Goal: Task Accomplishment & Management: Manage account settings

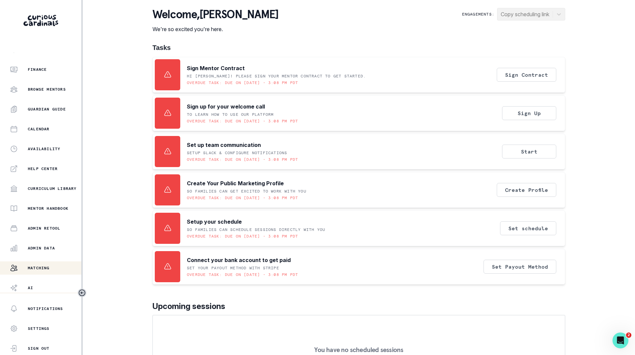
scroll to position [51, 0]
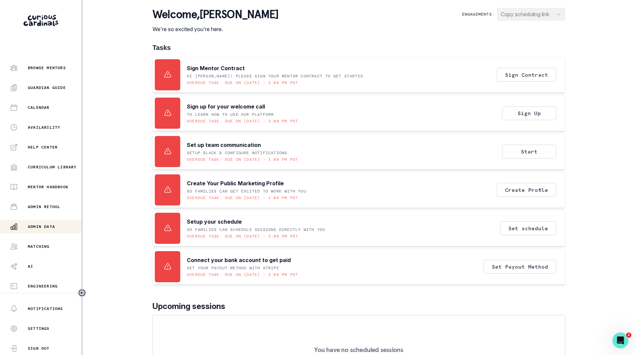
click at [41, 228] on p "Admin Data" at bounding box center [41, 226] width 27 height 5
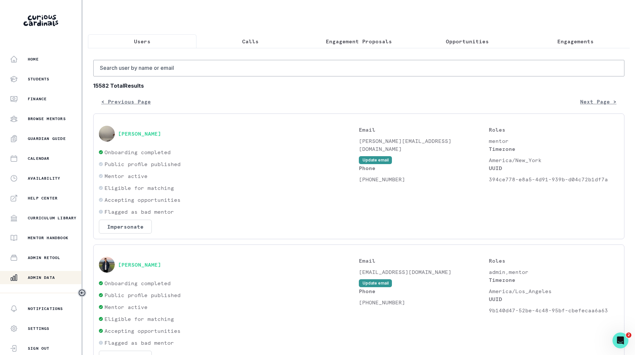
click at [461, 45] on p "Opportunities" at bounding box center [467, 41] width 43 height 8
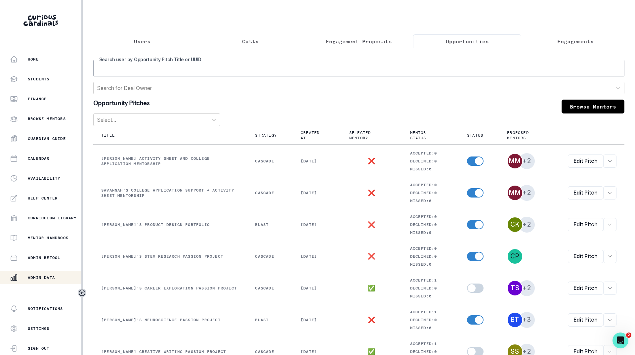
click at [415, 76] on input "Search user by Opportunity Pitch Title or UUID" at bounding box center [358, 68] width 531 height 17
type input "mana"
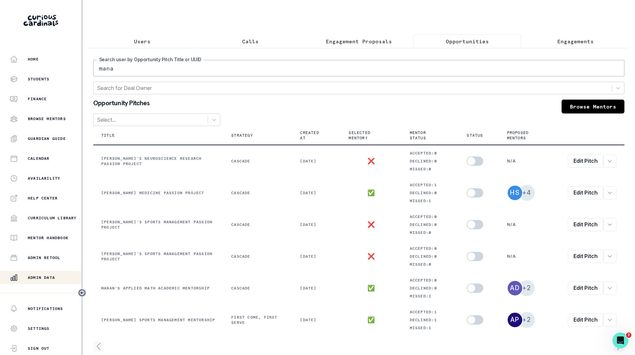
click at [557, 44] on p "Engagements" at bounding box center [575, 41] width 36 height 8
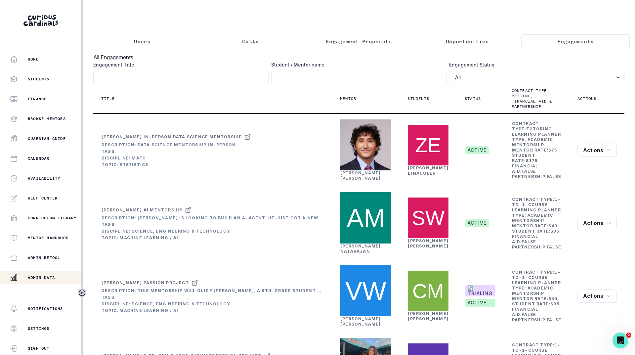
click at [363, 78] on input "Engagement Title" at bounding box center [358, 77] width 175 height 13
type input "mana"
click button "submit" at bounding box center [0, 0] width 0 height 0
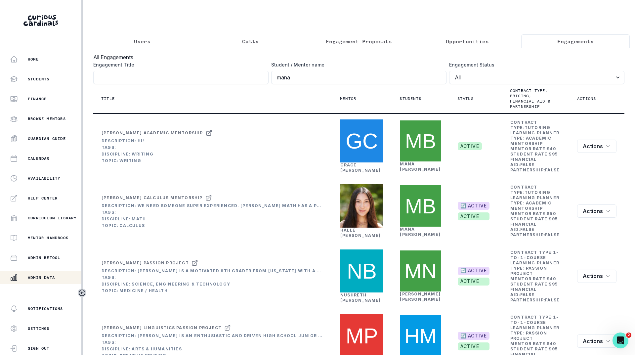
click at [143, 37] on button "Users" at bounding box center [142, 41] width 109 height 14
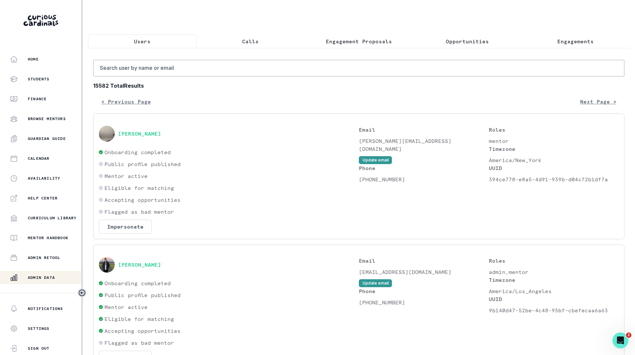
click at [468, 44] on p "Opportunities" at bounding box center [467, 41] width 43 height 8
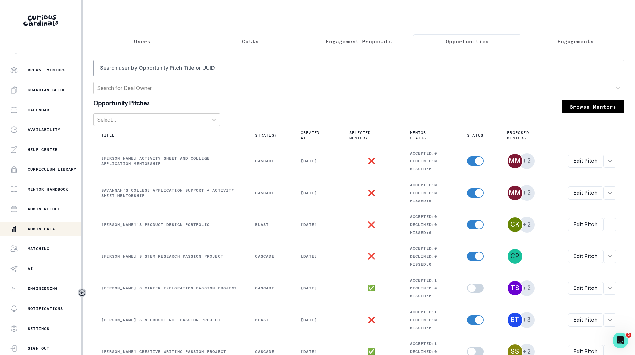
scroll to position [51, 0]
click at [31, 244] on p "Matching" at bounding box center [39, 246] width 22 height 5
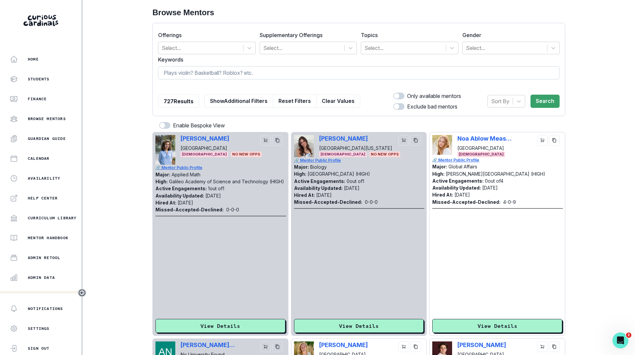
click at [239, 75] on input at bounding box center [359, 72] width 402 height 13
type input "[PERSON_NAME]"
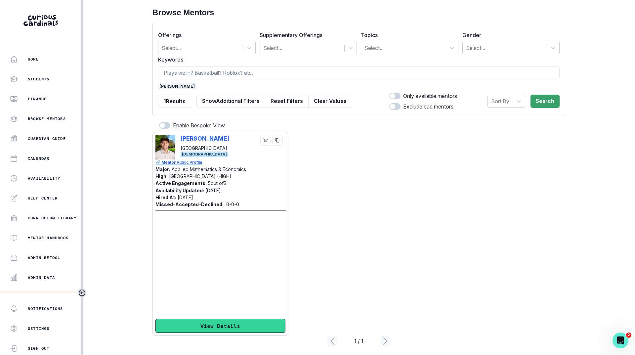
click at [220, 327] on button "View Details" at bounding box center [220, 326] width 130 height 14
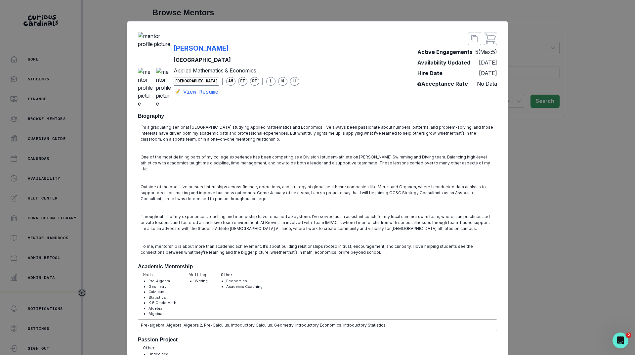
click at [540, 194] on div "[PERSON_NAME] Brown University Applied Mathematics & Economics [DEMOGRAPHIC_DAT…" at bounding box center [317, 177] width 635 height 355
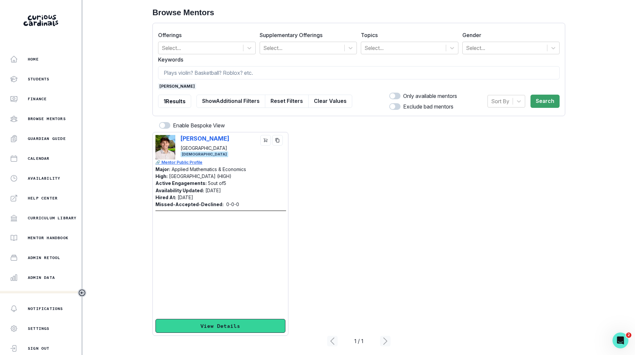
click at [214, 322] on button "View Details" at bounding box center [220, 326] width 130 height 14
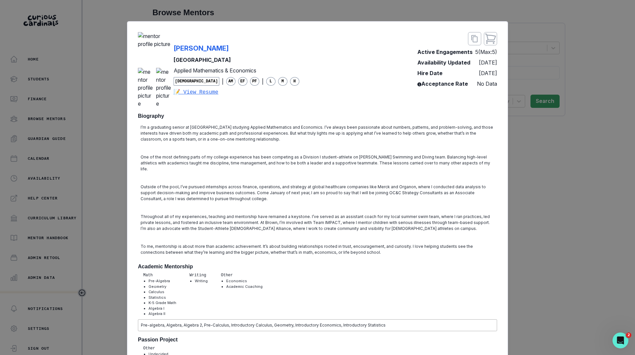
click at [529, 206] on div "[PERSON_NAME] Brown University Applied Mathematics & Economics [DEMOGRAPHIC_DAT…" at bounding box center [317, 177] width 635 height 355
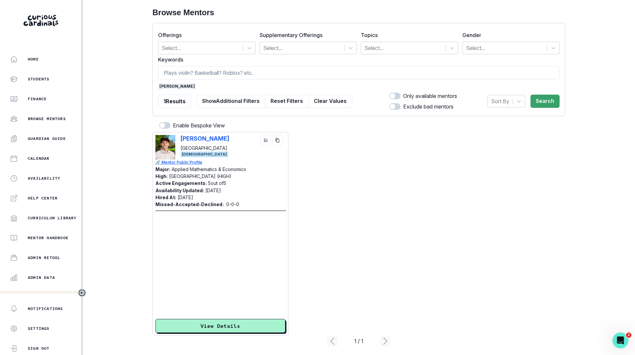
click at [197, 163] on p "🔗 Mentor Public Profile" at bounding box center [220, 162] width 131 height 6
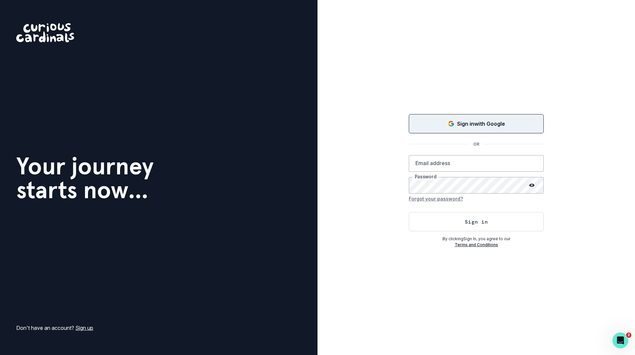
click at [461, 122] on p "Sign in with Google" at bounding box center [481, 124] width 48 height 8
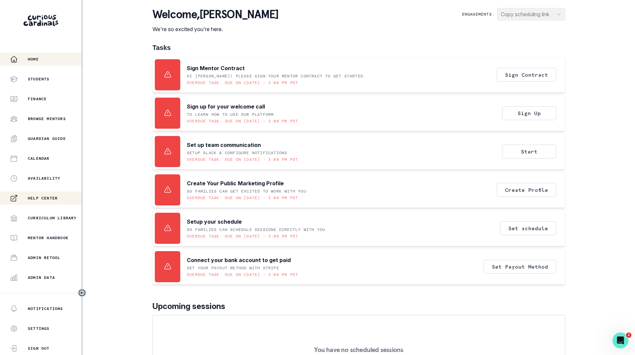
scroll to position [51, 0]
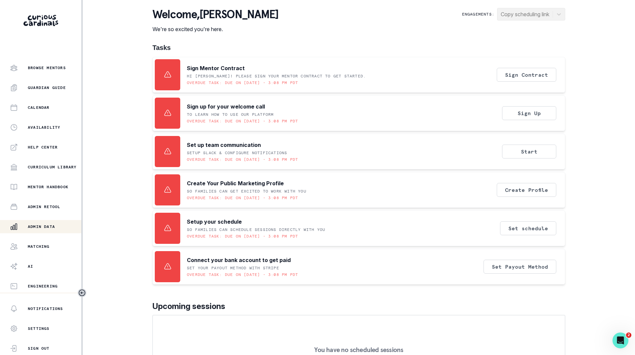
click at [42, 229] on p "Admin Data" at bounding box center [41, 226] width 27 height 5
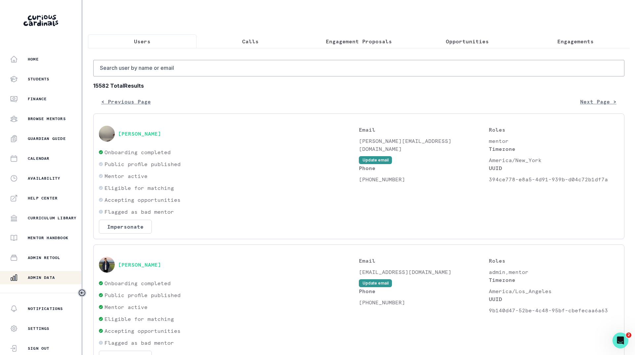
click at [557, 40] on p "Engagements" at bounding box center [575, 41] width 36 height 8
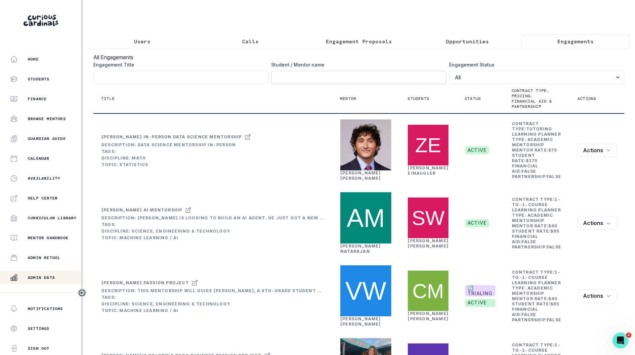
click at [378, 84] on input "Engagement Title" at bounding box center [358, 77] width 175 height 13
type input "[PERSON_NAME]"
click button "submit" at bounding box center [0, 0] width 0 height 0
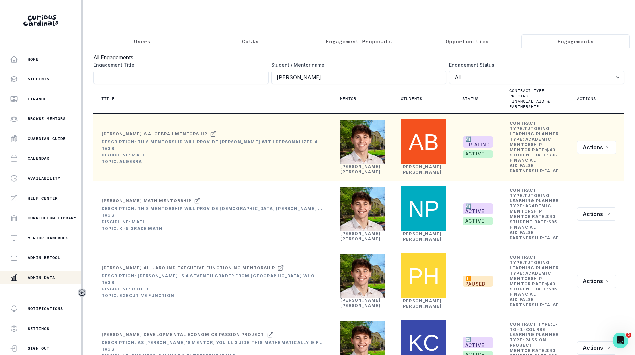
click at [356, 174] on link "[PERSON_NAME]" at bounding box center [360, 169] width 41 height 10
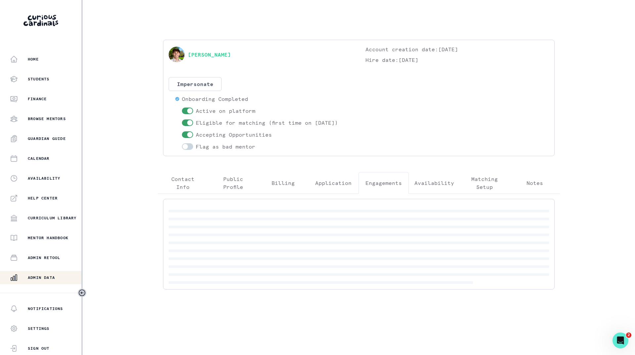
click at [384, 178] on button "Engagements" at bounding box center [384, 183] width 50 height 22
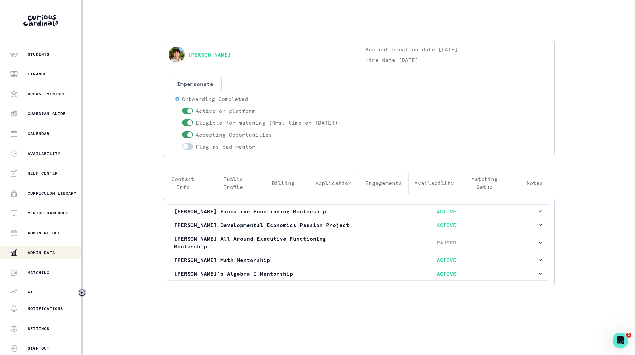
scroll to position [51, 0]
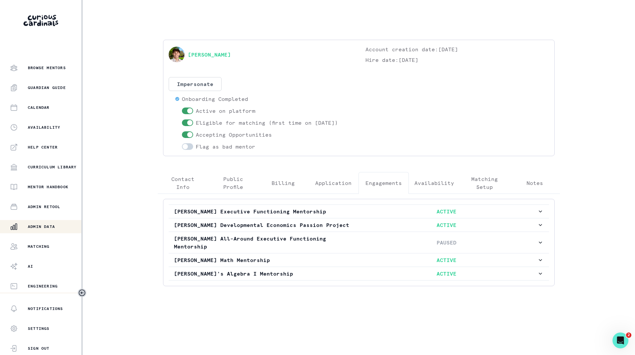
click at [46, 227] on p "Admin Data" at bounding box center [41, 226] width 27 height 5
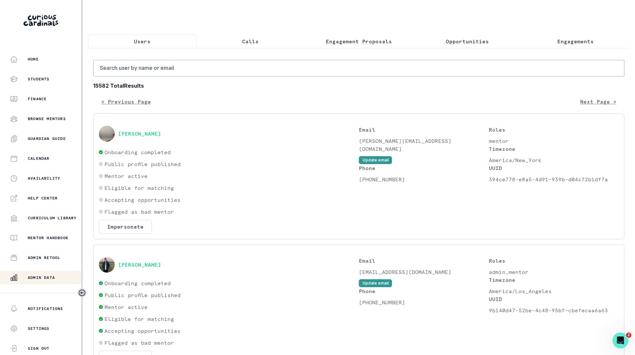
click at [154, 41] on button "Users" at bounding box center [142, 41] width 109 height 14
click at [156, 76] on input "Search user by name or email" at bounding box center [358, 68] width 531 height 17
type input "kieran call"
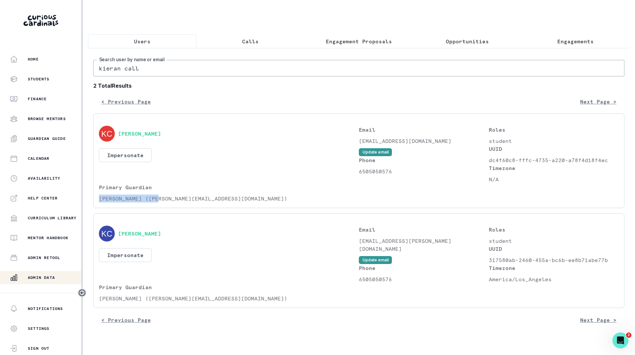
drag, startPoint x: 158, startPoint y: 205, endPoint x: 97, endPoint y: 205, distance: 61.5
click at [97, 205] on div "[PERSON_NAME] Impersonate Confirmation Are you sure? Impersonating means that w…" at bounding box center [358, 160] width 531 height 95
copy p "[PERSON_NAME]"
click at [147, 75] on input "kieran call" at bounding box center [358, 68] width 531 height 17
paste input "[PERSON_NAME]"
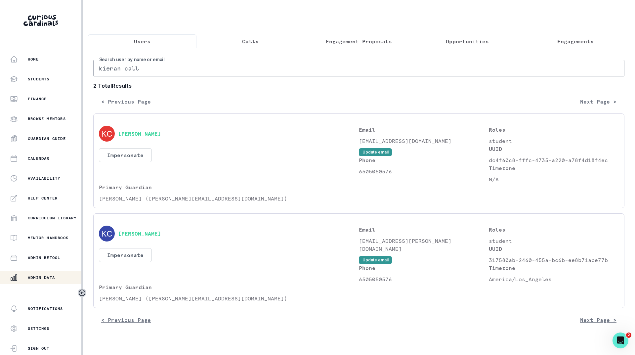
type input "[PERSON_NAME]"
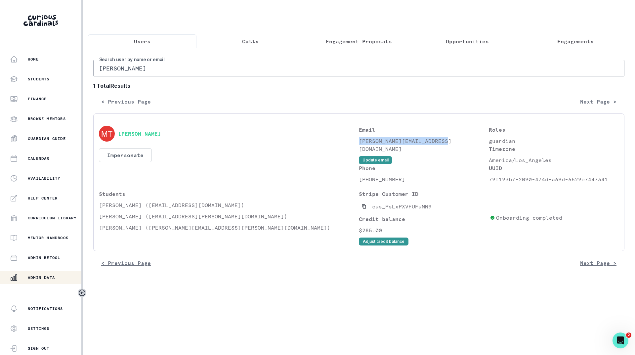
drag, startPoint x: 449, startPoint y: 148, endPoint x: 360, endPoint y: 148, distance: 88.7
click at [360, 148] on p "[PERSON_NAME][EMAIL_ADDRESS][DOMAIN_NAME]" at bounding box center [424, 145] width 130 height 16
copy p "[PERSON_NAME][EMAIL_ADDRESS][DOMAIN_NAME]"
click at [215, 75] on input "[PERSON_NAME]" at bounding box center [358, 68] width 531 height 17
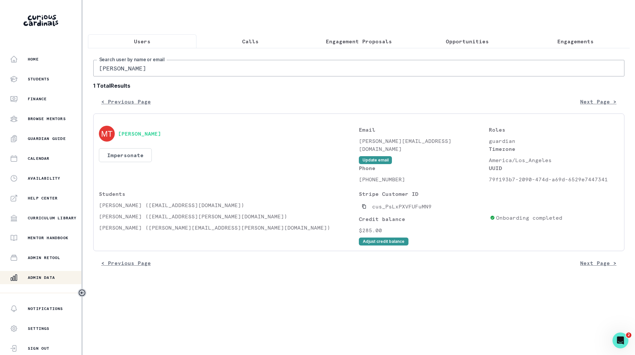
click at [215, 75] on input "[PERSON_NAME]" at bounding box center [358, 68] width 531 height 17
type input "Nirmala"
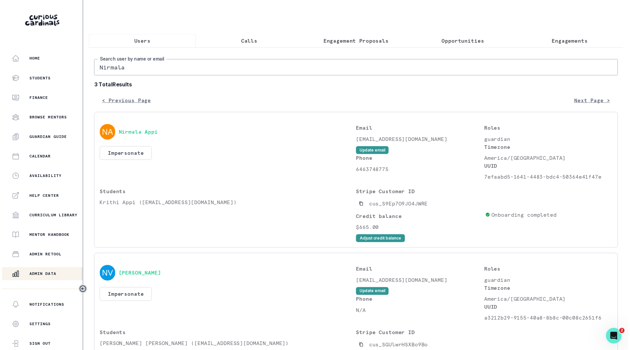
scroll to position [33, 0]
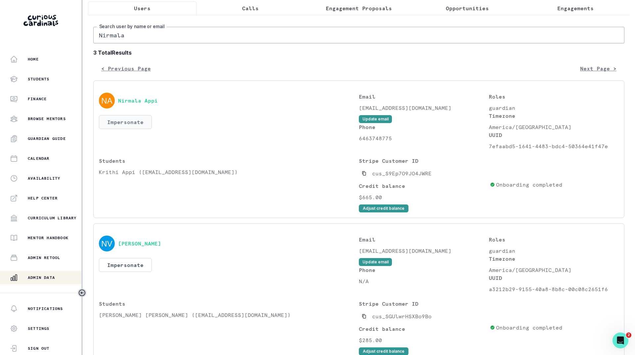
click at [119, 126] on button "Impersonate" at bounding box center [125, 122] width 53 height 14
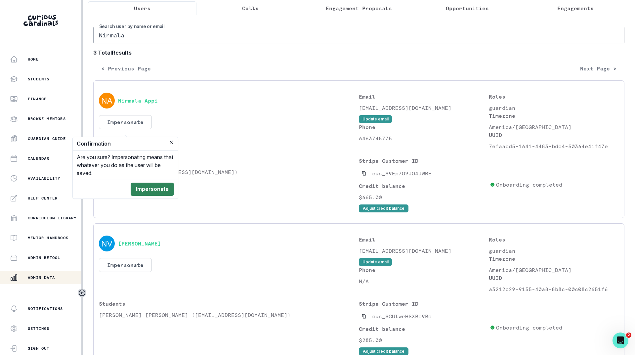
click at [153, 193] on button "Impersonate" at bounding box center [152, 189] width 43 height 13
